Goal: Information Seeking & Learning: Check status

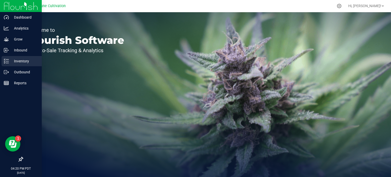
click at [7, 60] on icon at bounding box center [6, 60] width 5 height 5
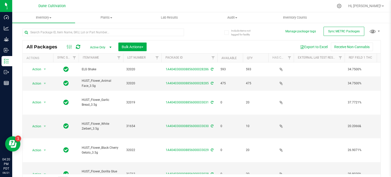
click at [81, 28] on div at bounding box center [111, 32] width 179 height 16
click at [82, 30] on div at bounding box center [111, 32] width 179 height 16
click at [82, 30] on input "text" at bounding box center [102, 32] width 161 height 8
type input "22436"
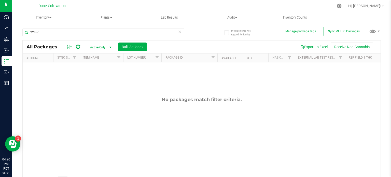
click at [101, 48] on span "Active Only" at bounding box center [100, 47] width 28 height 7
click at [101, 75] on li "All" at bounding box center [99, 79] width 27 height 8
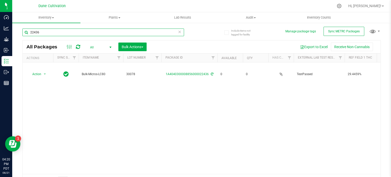
click at [128, 36] on input "22436" at bounding box center [102, 32] width 161 height 8
type input "30078"
